Goal: Transaction & Acquisition: Book appointment/travel/reservation

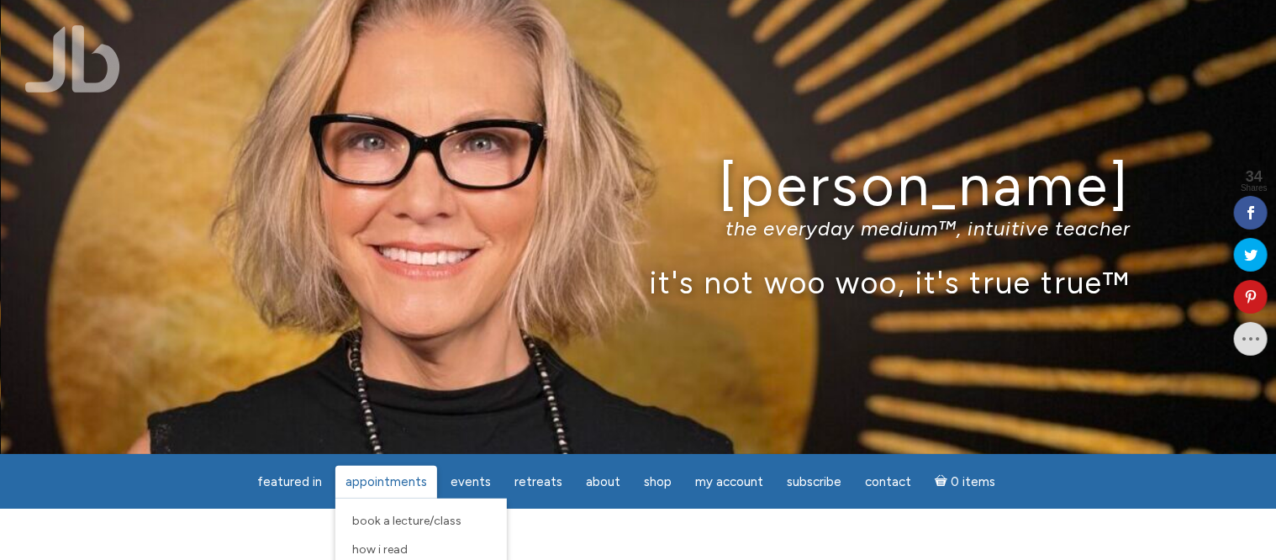
click at [393, 480] on span "Appointments" at bounding box center [387, 481] width 82 height 15
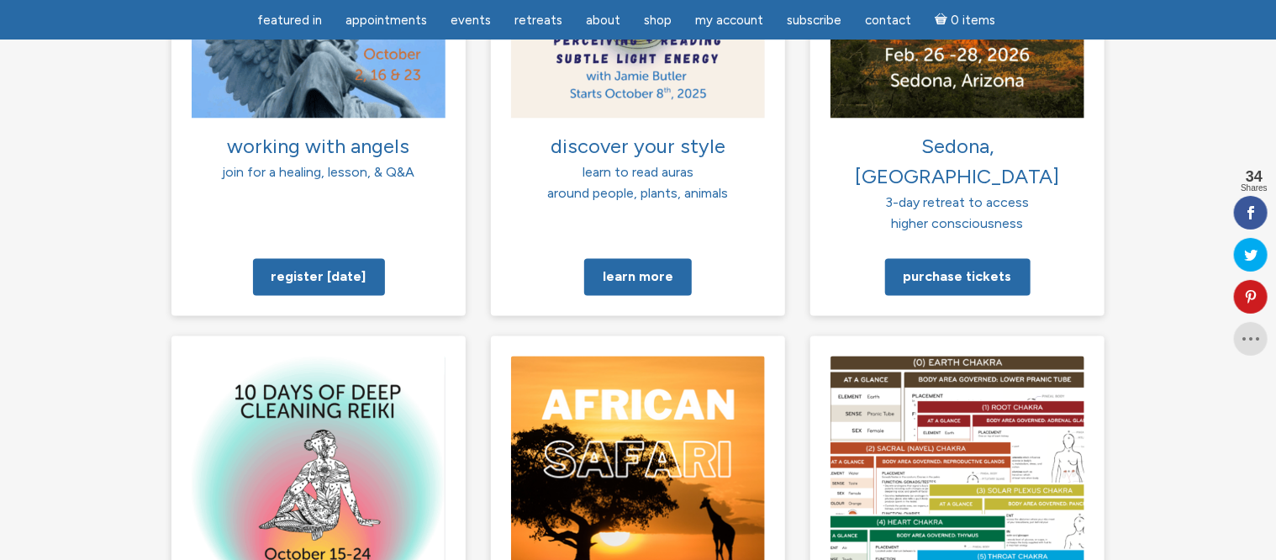
scroll to position [1958, 0]
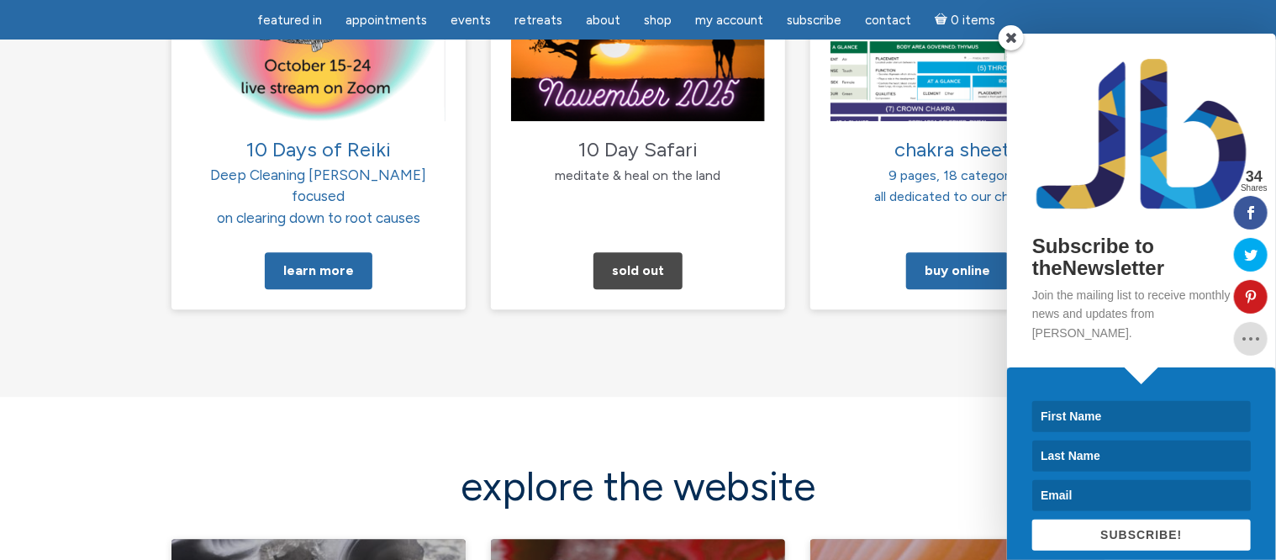
click at [1013, 39] on span at bounding box center [1011, 37] width 25 height 25
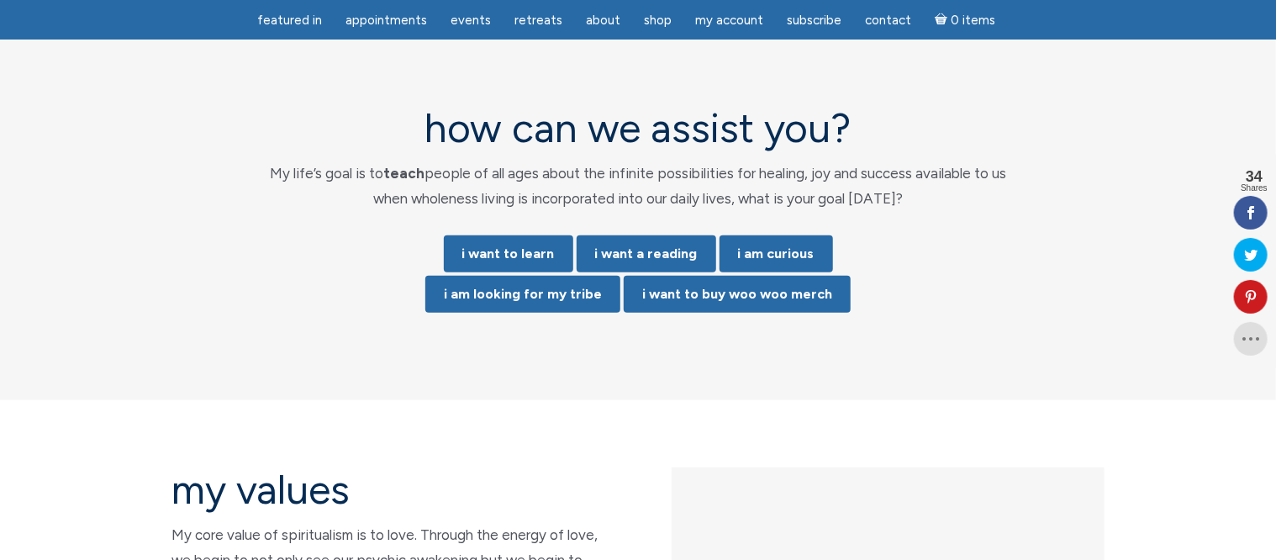
scroll to position [3525, 0]
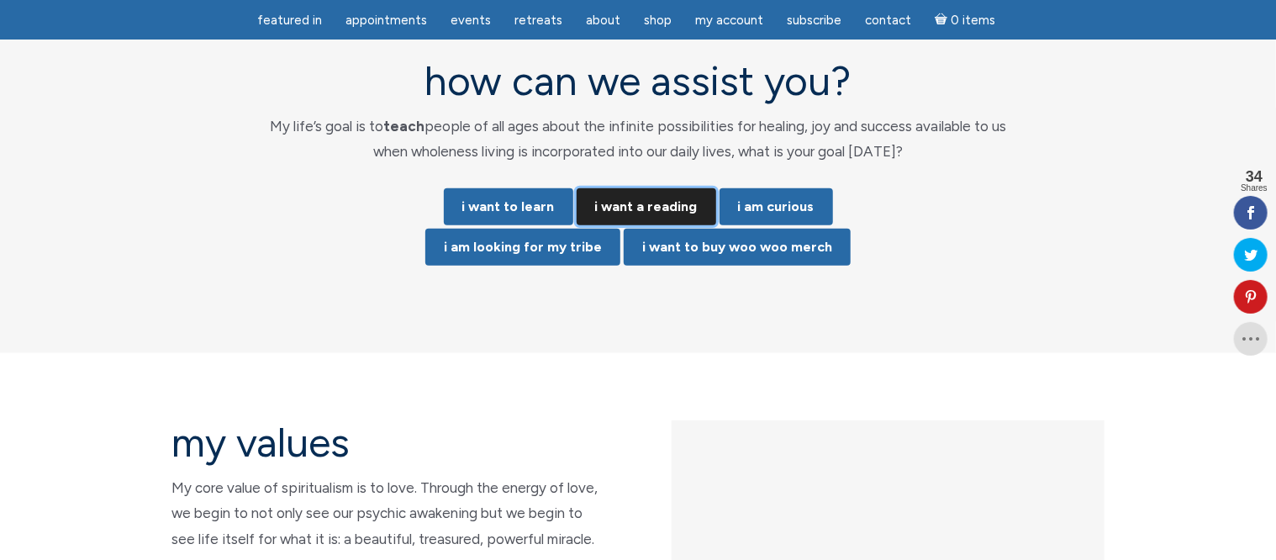
click at [639, 188] on link "i want a reading" at bounding box center [647, 206] width 140 height 37
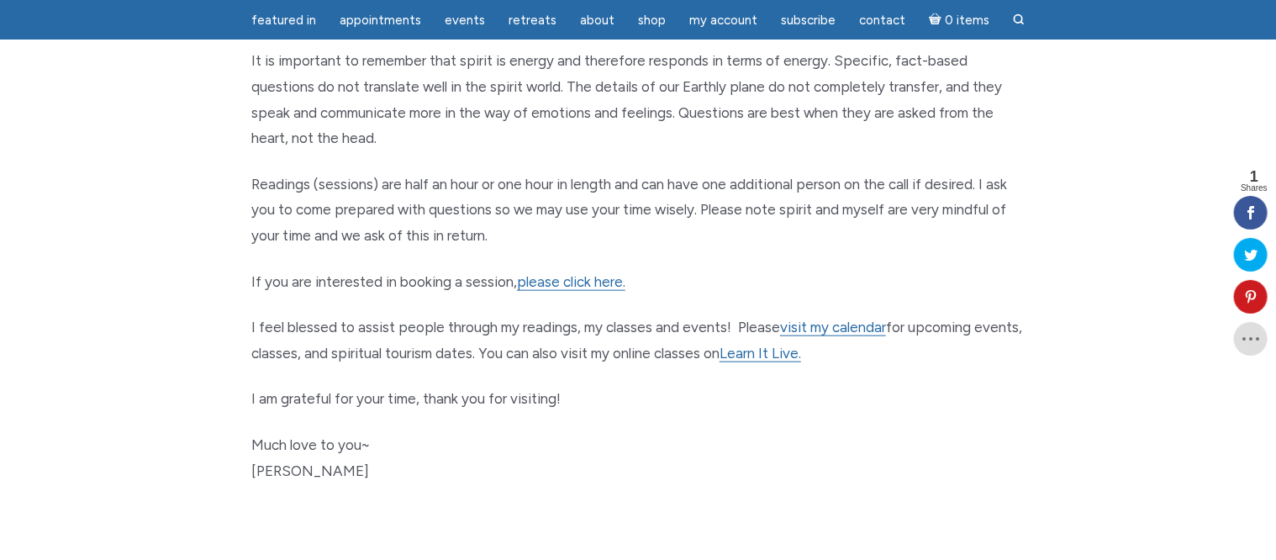
scroll to position [770, 0]
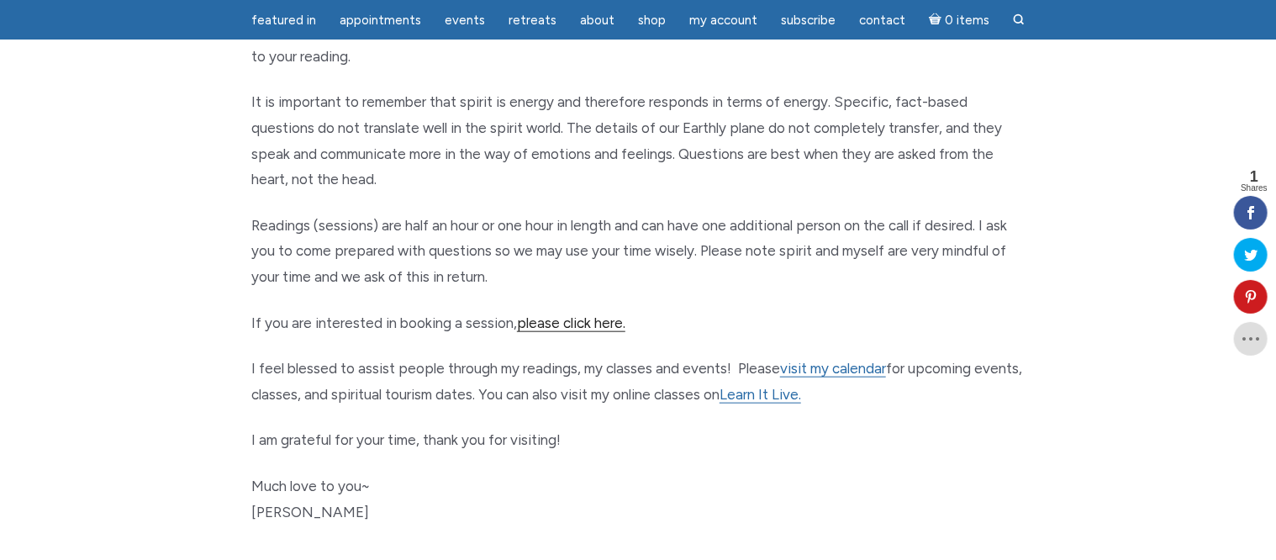
click at [588, 320] on link "please click here." at bounding box center [571, 323] width 108 height 18
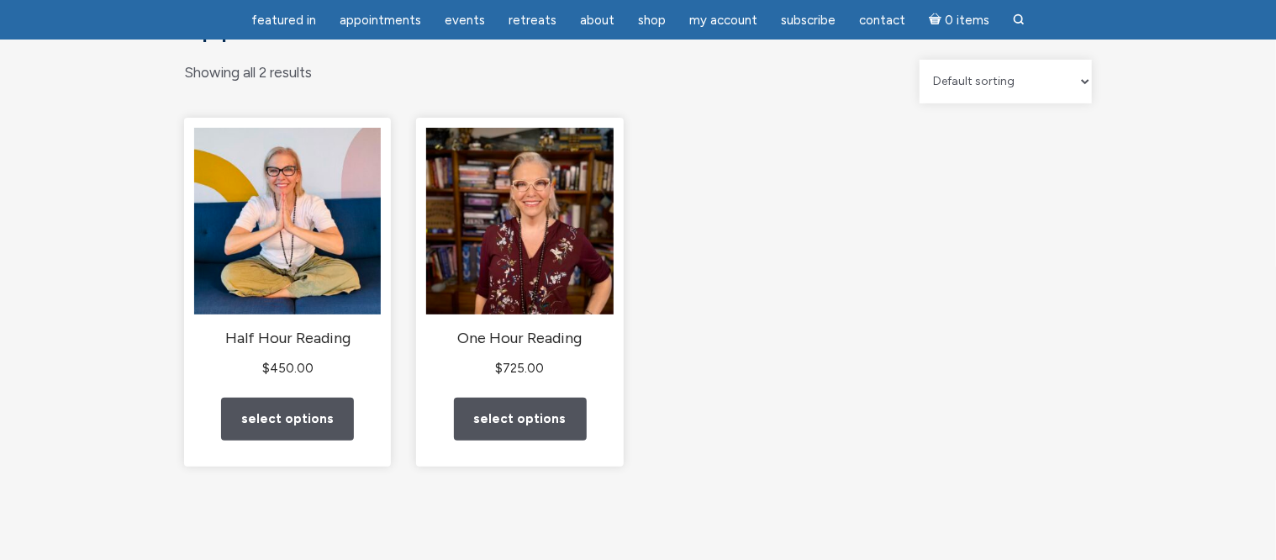
scroll to position [156, 0]
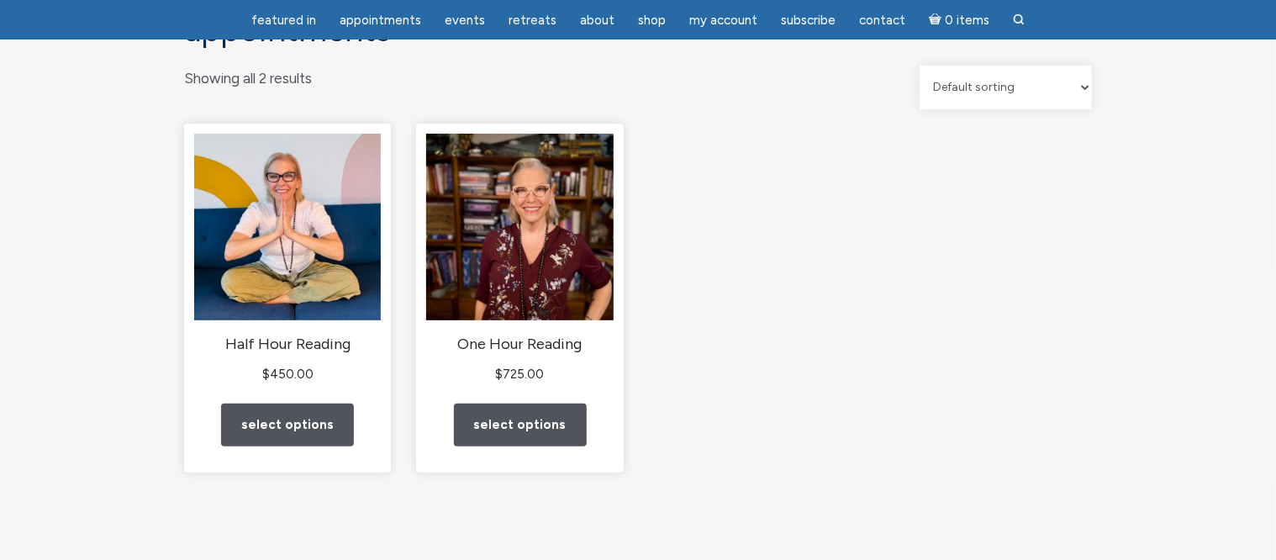
click at [1086, 104] on select "Default sorting Sort by popularity Sort by latest Sort by price: low to high So…" at bounding box center [1006, 88] width 172 height 44
